Goal: Check status: Check status

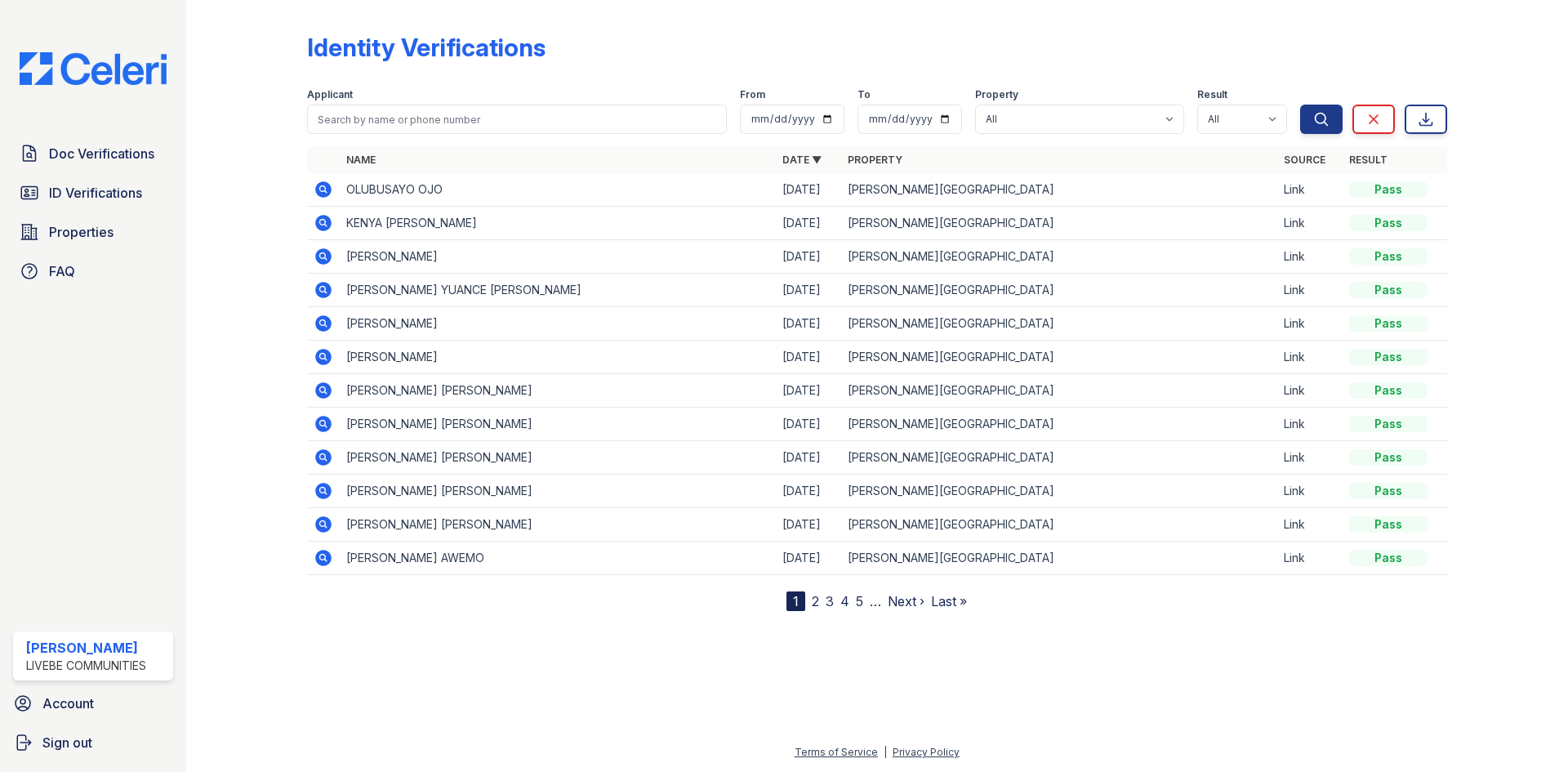
click at [326, 224] on icon at bounding box center [324, 223] width 16 height 16
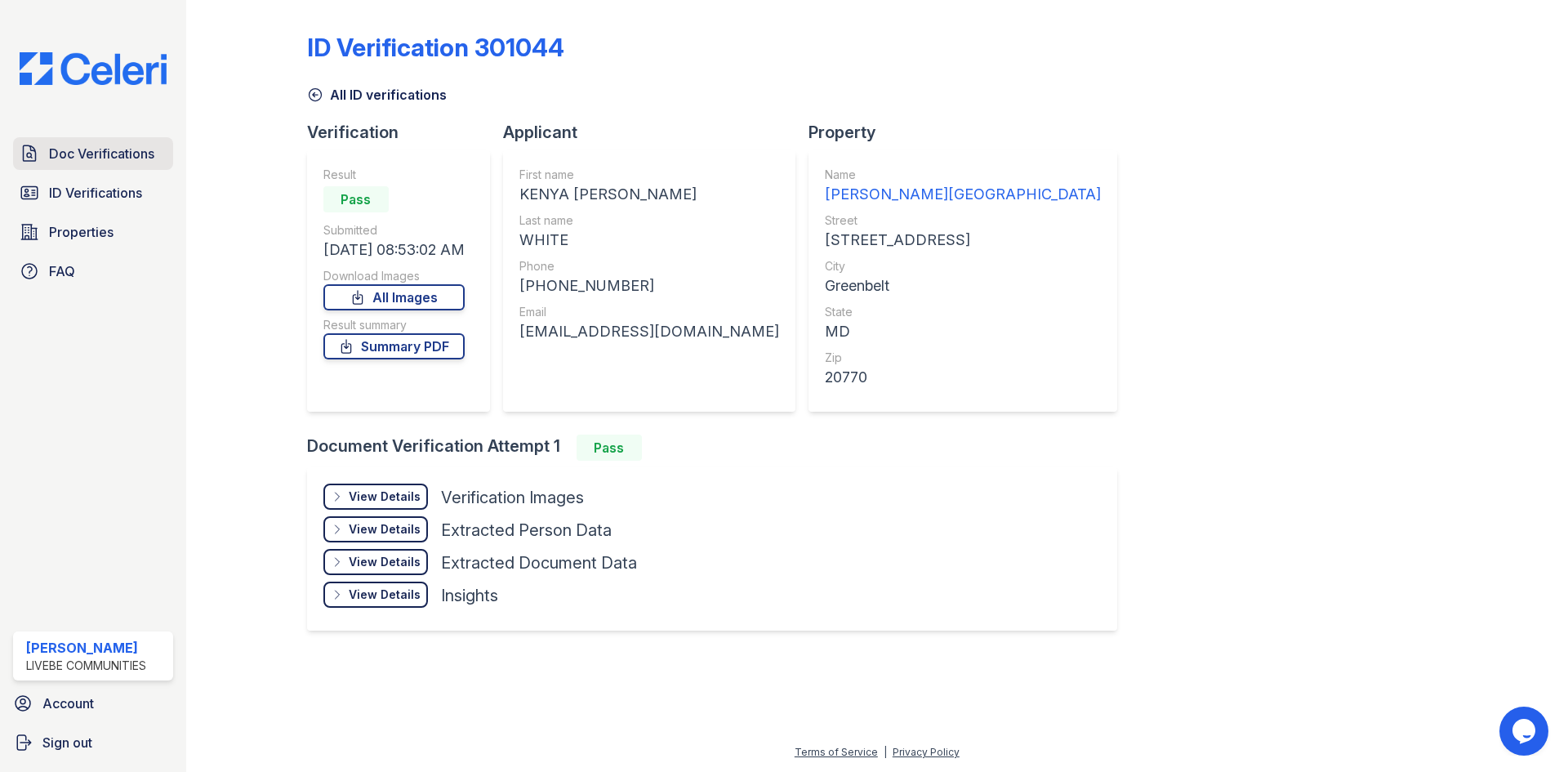
click at [83, 160] on span "Doc Verifications" at bounding box center [102, 153] width 106 height 20
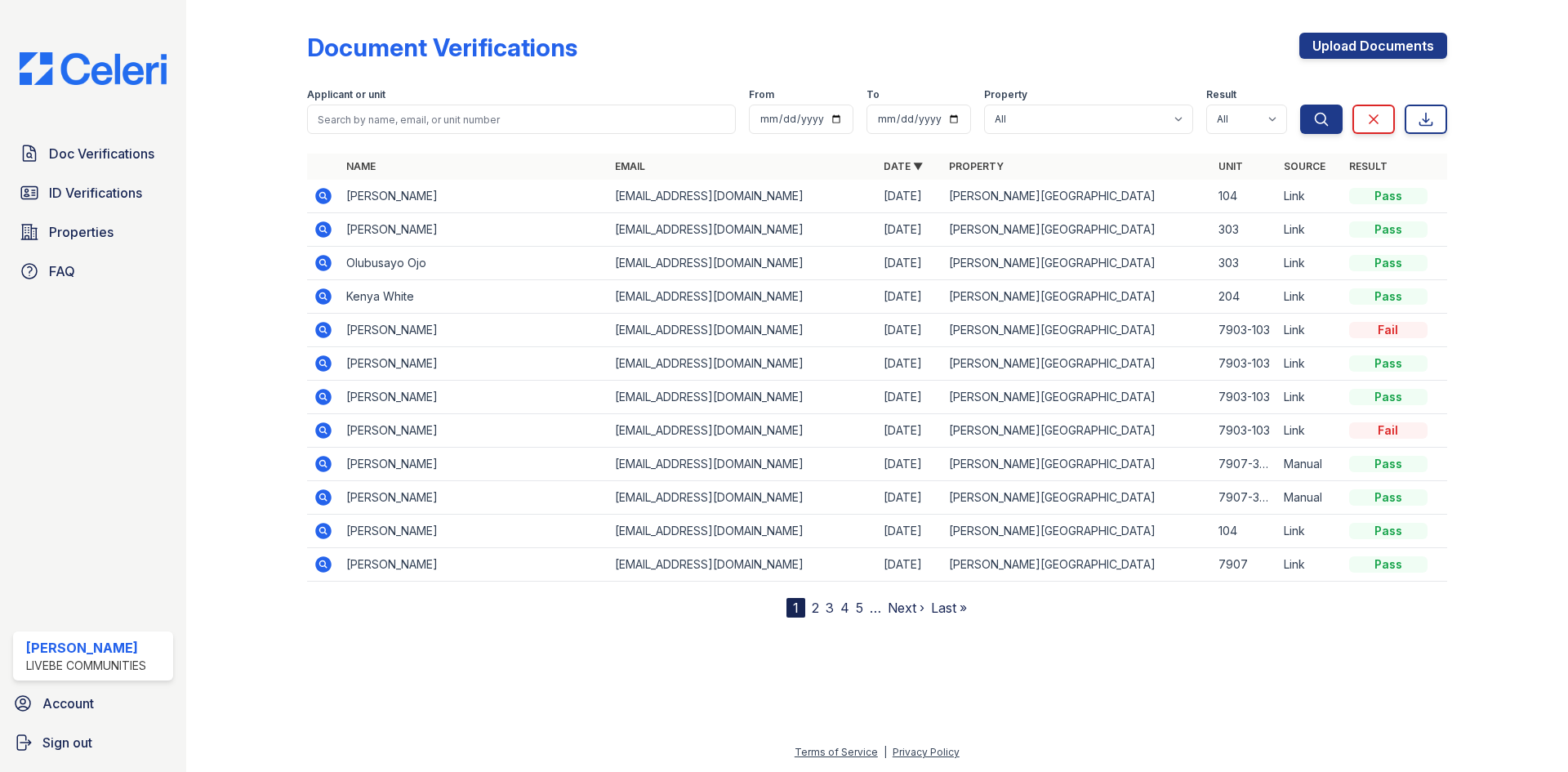
click at [316, 298] on icon at bounding box center [324, 297] width 16 height 16
